Goal: Information Seeking & Learning: Find specific fact

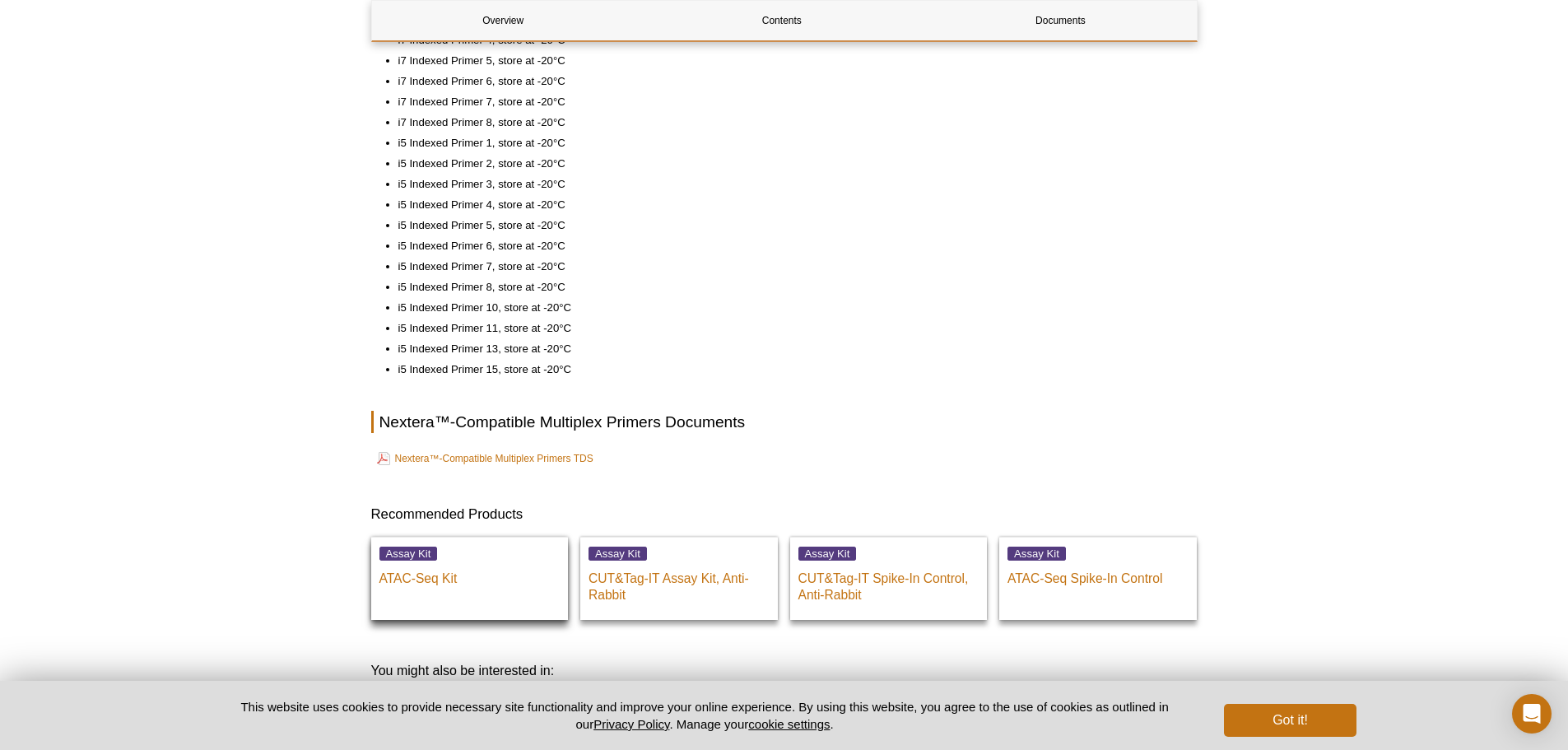
scroll to position [591, 0]
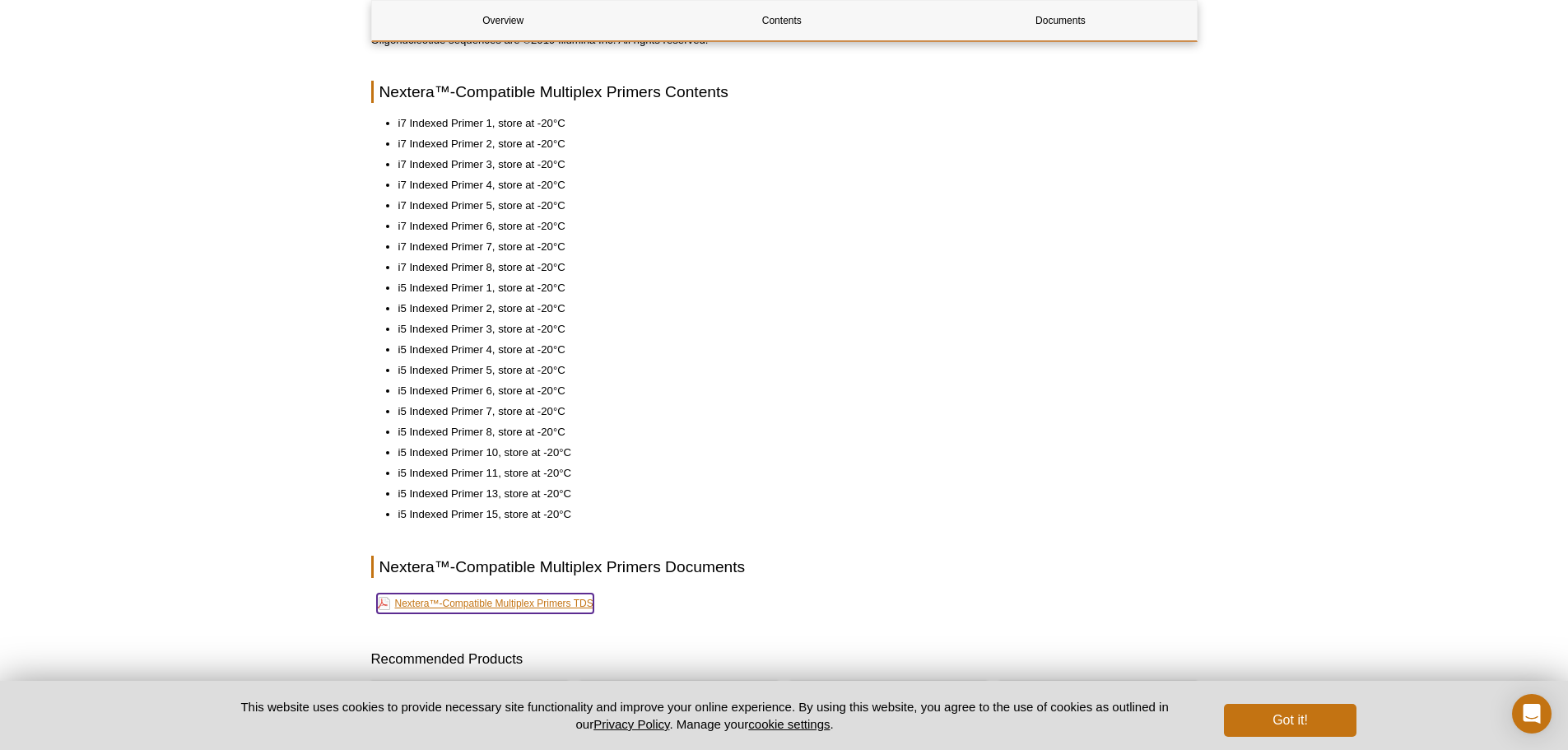
click at [557, 606] on link "Nextera™-Compatible Multiplex Primers TDS" at bounding box center [485, 603] width 217 height 20
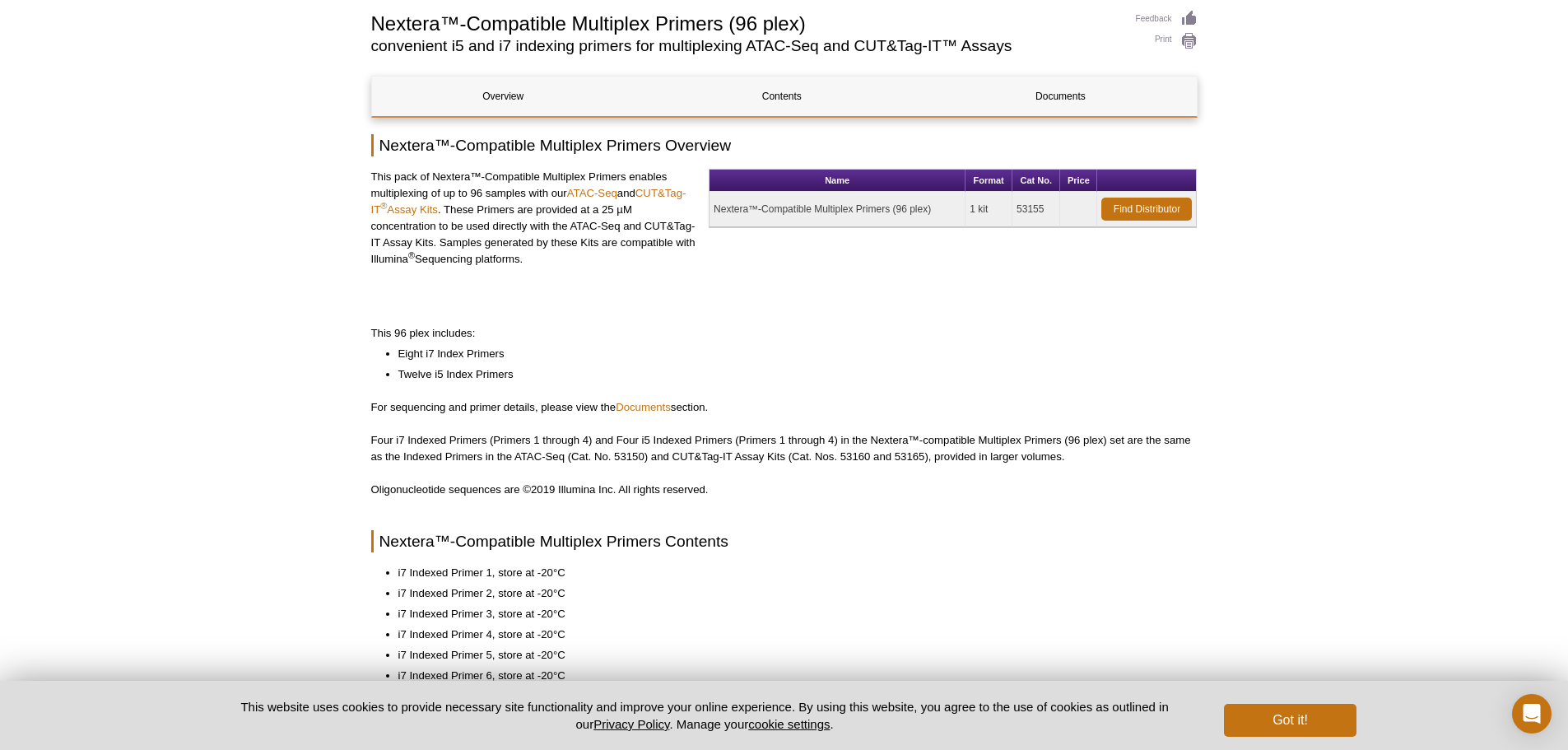
scroll to position [0, 0]
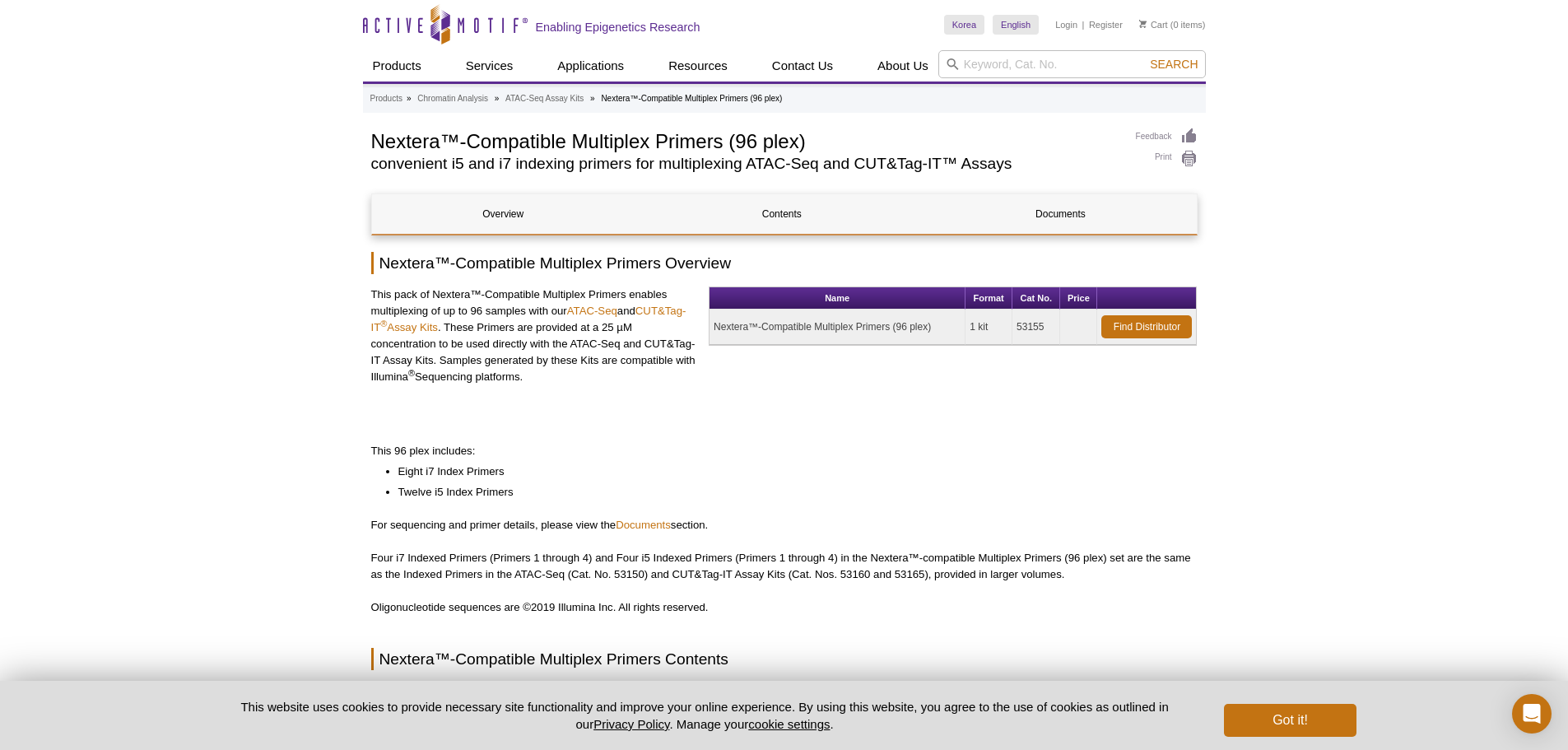
click at [1030, 330] on td "53155" at bounding box center [1037, 327] width 47 height 35
click at [1047, 60] on input "search" at bounding box center [1072, 64] width 268 height 28
type input "NEXTERA"
click at [1145, 56] on button "Search" at bounding box center [1173, 64] width 57 height 15
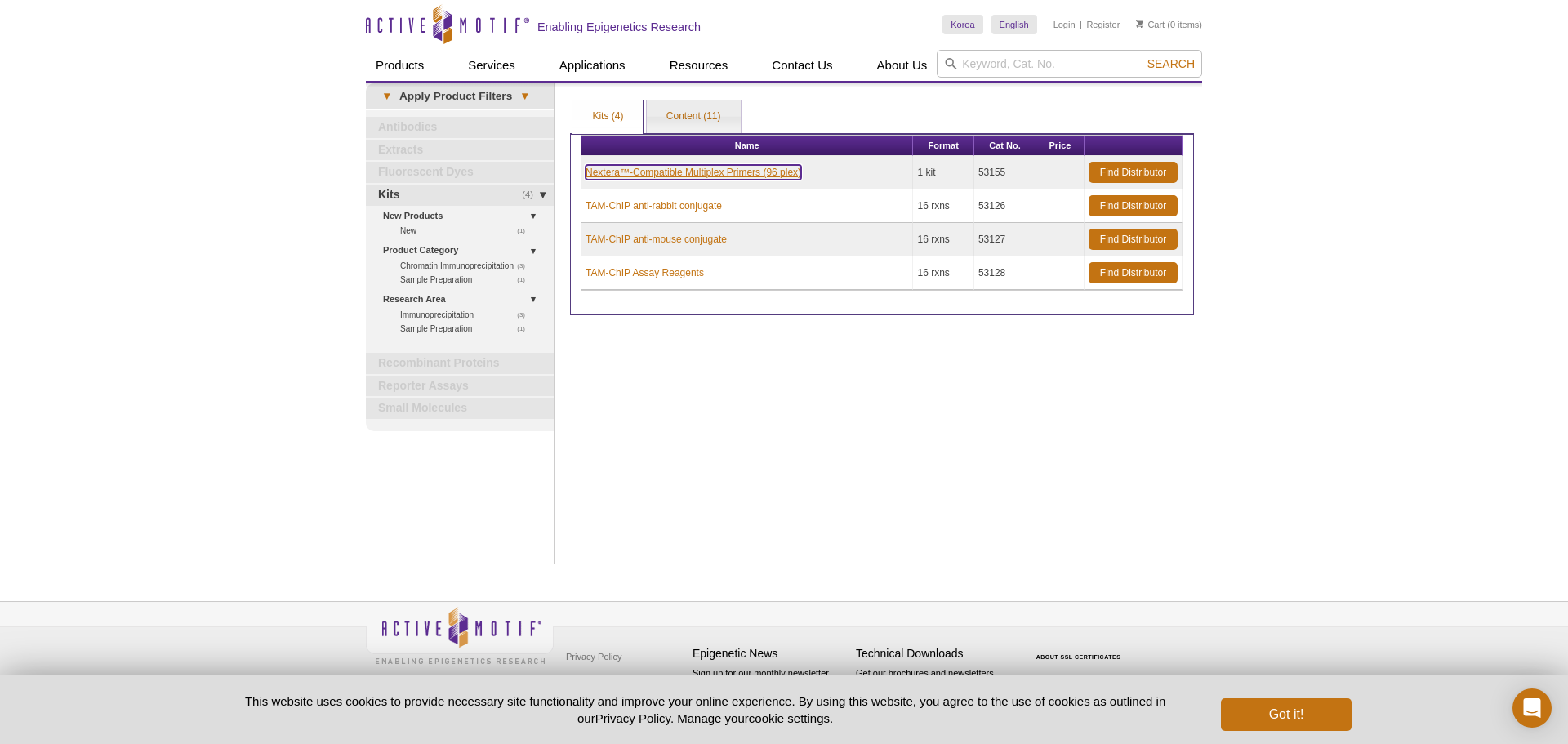
click at [790, 174] on link "Nextera™-Compatible Multiplex Primers (96 plex)" at bounding box center [693, 172] width 216 height 14
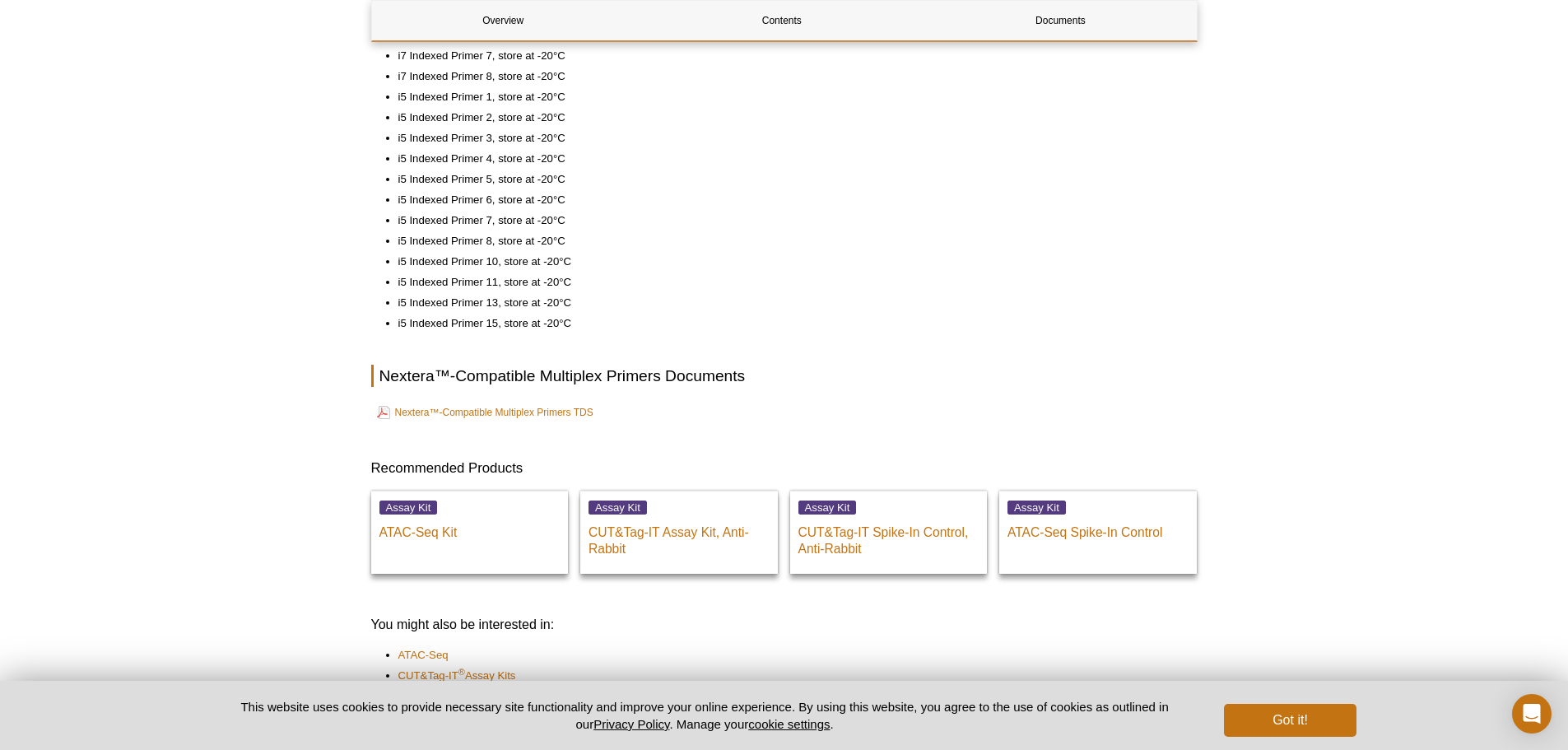
scroll to position [904, 0]
